Goal: Transaction & Acquisition: Purchase product/service

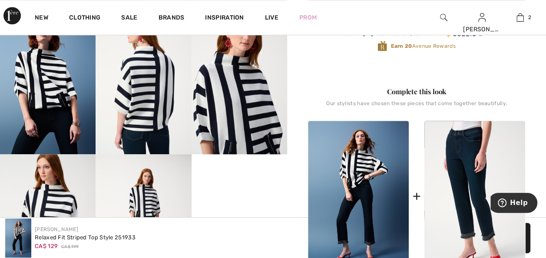
scroll to position [304, 0]
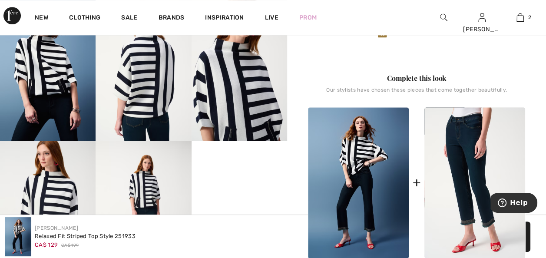
click at [145, 200] on img at bounding box center [142, 212] width 95 height 143
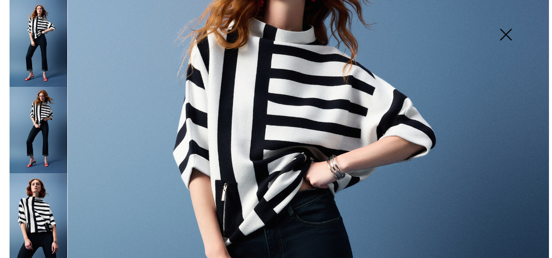
scroll to position [309, 0]
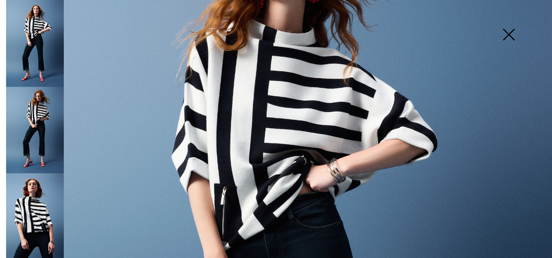
click at [509, 33] on img at bounding box center [508, 35] width 43 height 45
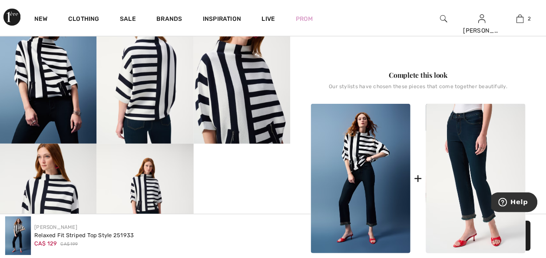
scroll to position [304, 0]
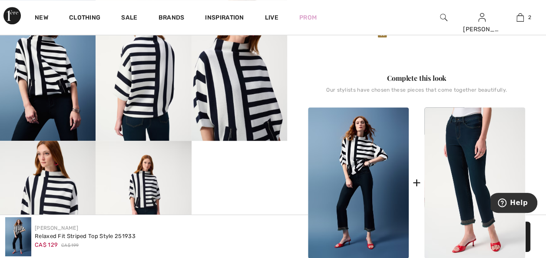
click at [67, 184] on img at bounding box center [47, 212] width 95 height 143
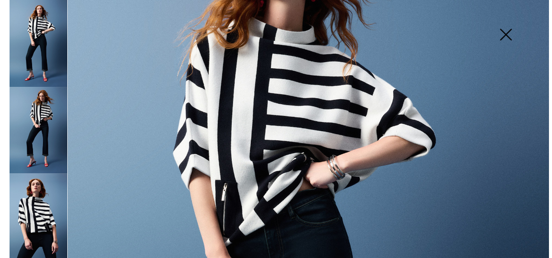
scroll to position [309, 0]
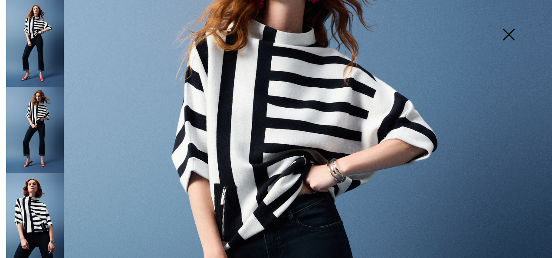
click at [41, 204] on img at bounding box center [35, 216] width 58 height 87
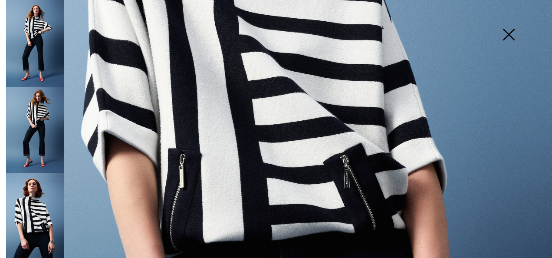
scroll to position [347, 0]
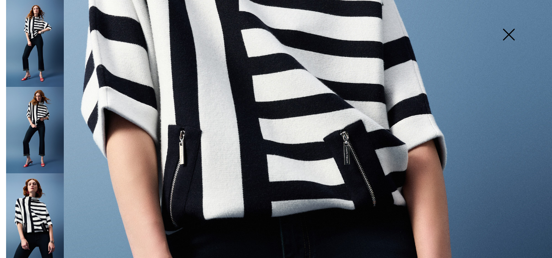
click at [509, 35] on img at bounding box center [508, 35] width 43 height 45
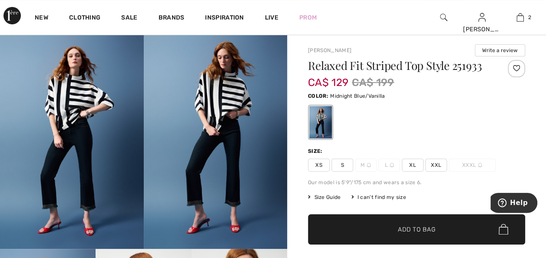
scroll to position [43, 0]
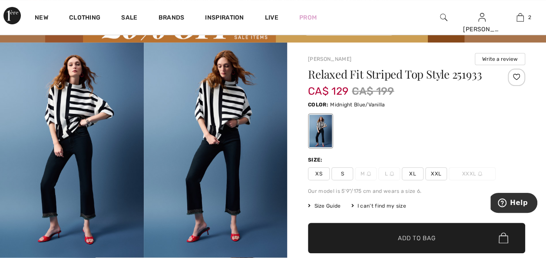
click at [344, 172] on span "S" at bounding box center [342, 173] width 22 height 13
click at [391, 240] on span "✔ Added to Bag" at bounding box center [403, 237] width 53 height 9
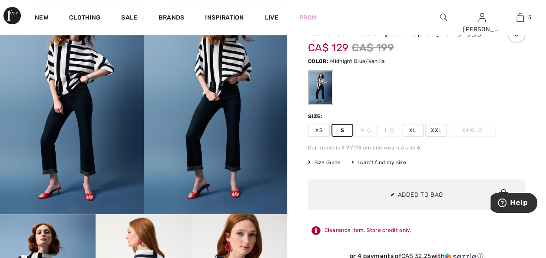
scroll to position [0, 0]
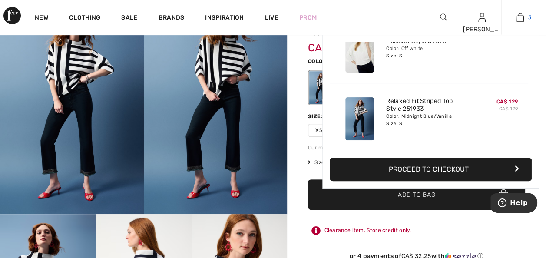
click at [519, 16] on img at bounding box center [519, 17] width 7 height 10
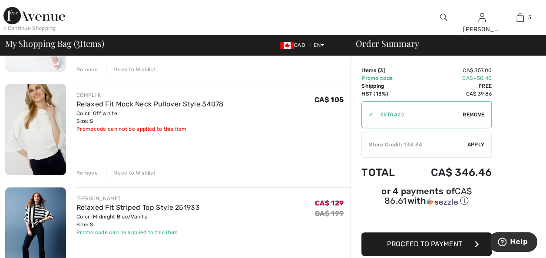
scroll to position [174, 0]
